Goal: Transaction & Acquisition: Purchase product/service

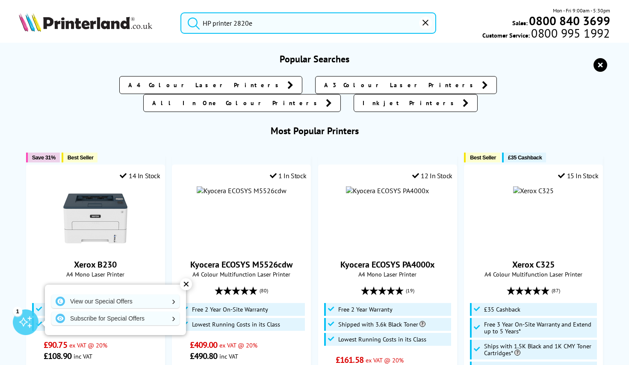
click at [264, 24] on input "HP printer 2820e" at bounding box center [308, 22] width 256 height 21
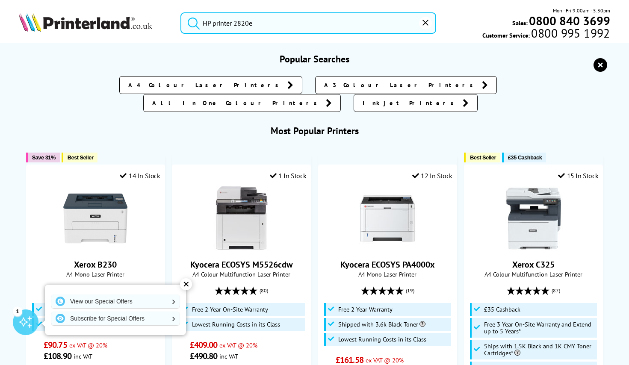
click at [181, 12] on button "submit" at bounding box center [191, 21] width 21 height 19
click at [267, 24] on input "HP printer 2820e" at bounding box center [308, 22] width 256 height 21
